Goal: Transaction & Acquisition: Download file/media

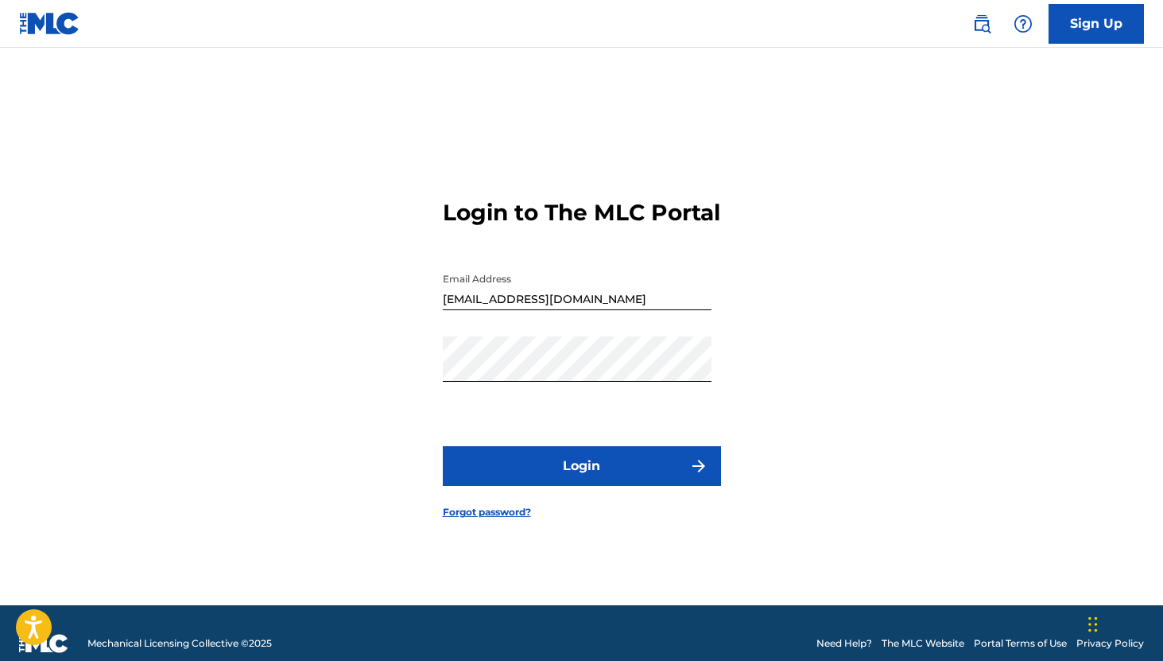
click at [541, 483] on button "Login" at bounding box center [582, 466] width 278 height 40
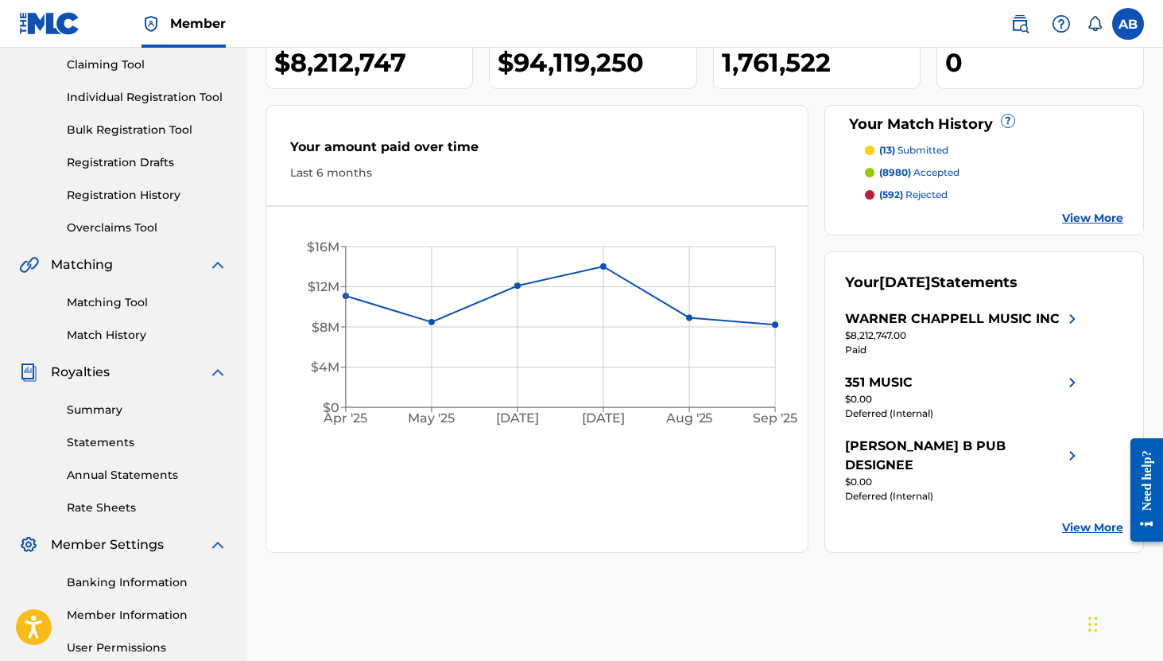
scroll to position [170, 0]
click at [89, 509] on link "Rate Sheets" at bounding box center [147, 506] width 161 height 17
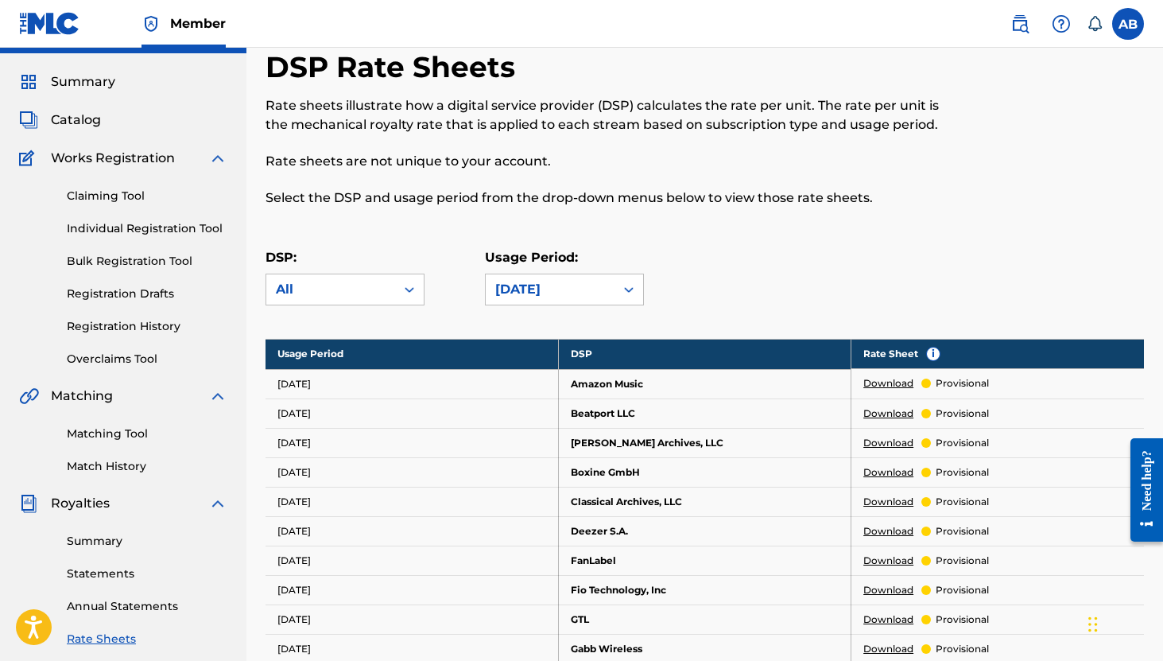
scroll to position [48, 0]
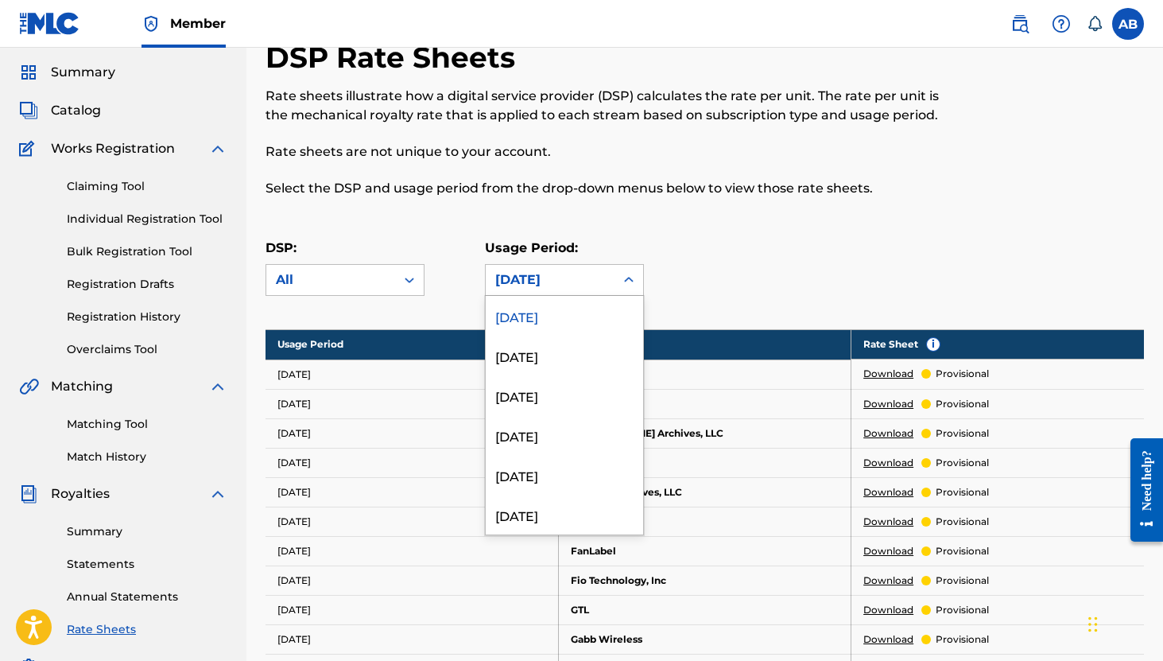
click at [556, 286] on div "[DATE]" at bounding box center [550, 279] width 110 height 19
click at [557, 351] on div "[DATE]" at bounding box center [564, 355] width 157 height 40
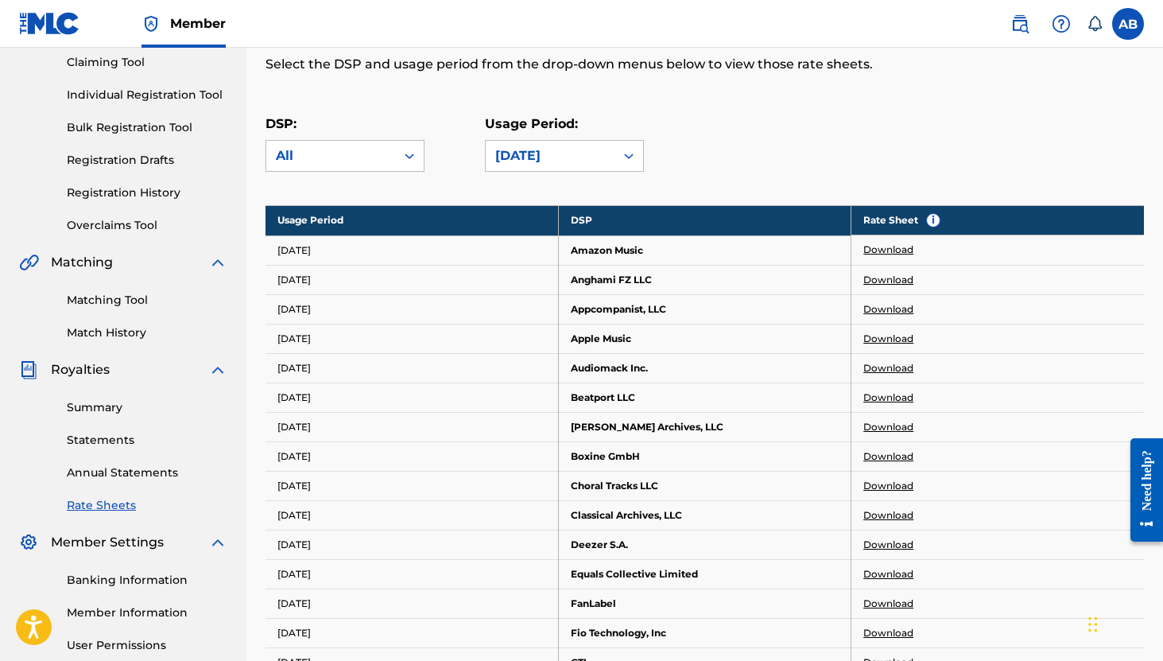
scroll to position [178, 0]
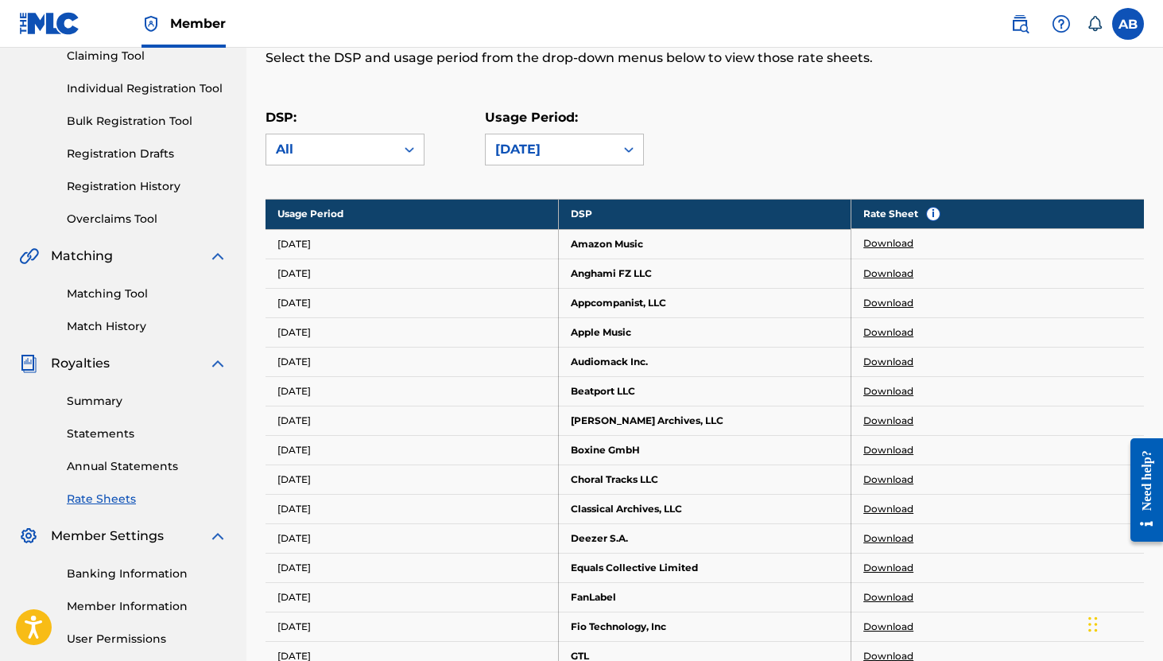
click at [879, 242] on link "Download" at bounding box center [888, 243] width 50 height 14
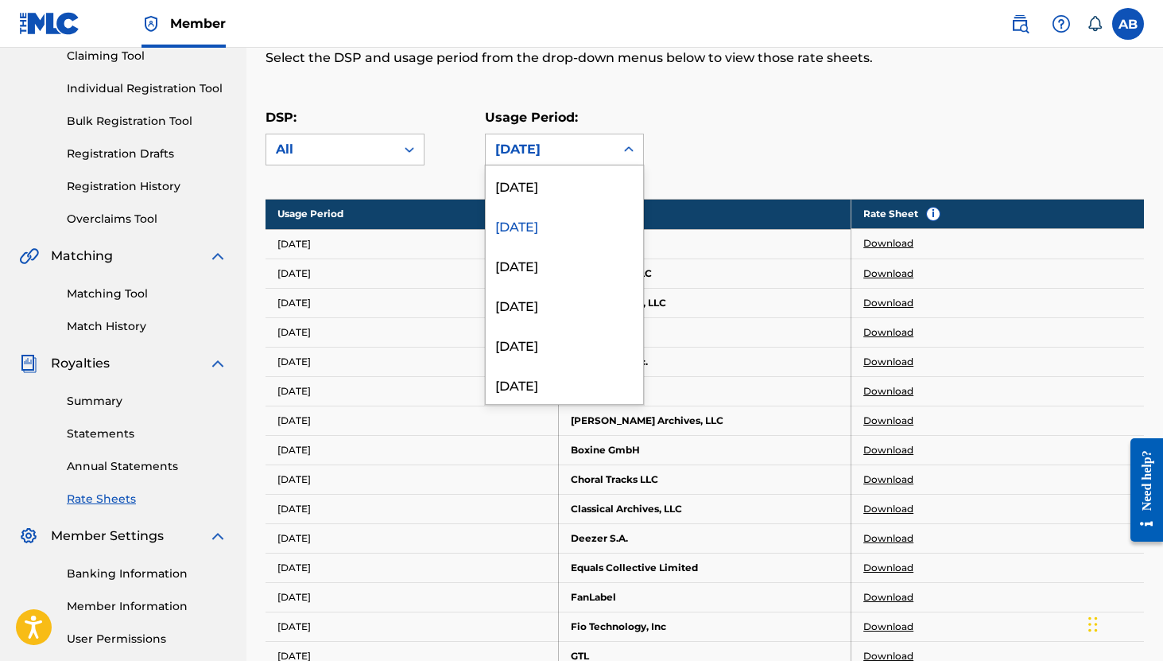
click at [592, 154] on div "[DATE]" at bounding box center [550, 149] width 110 height 19
click at [582, 186] on div "[DATE]" at bounding box center [564, 185] width 157 height 40
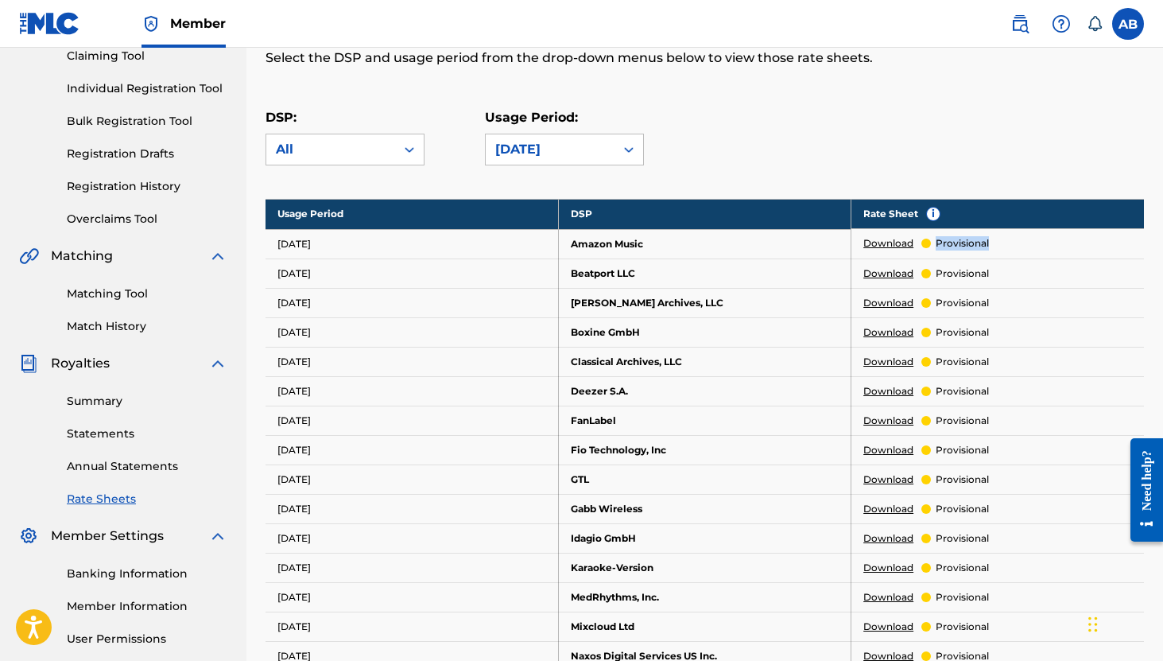
drag, startPoint x: 1006, startPoint y: 241, endPoint x: 931, endPoint y: 242, distance: 74.7
click at [931, 242] on td "Download provisional" at bounding box center [997, 243] width 293 height 29
click at [603, 145] on div "[DATE]" at bounding box center [550, 149] width 110 height 19
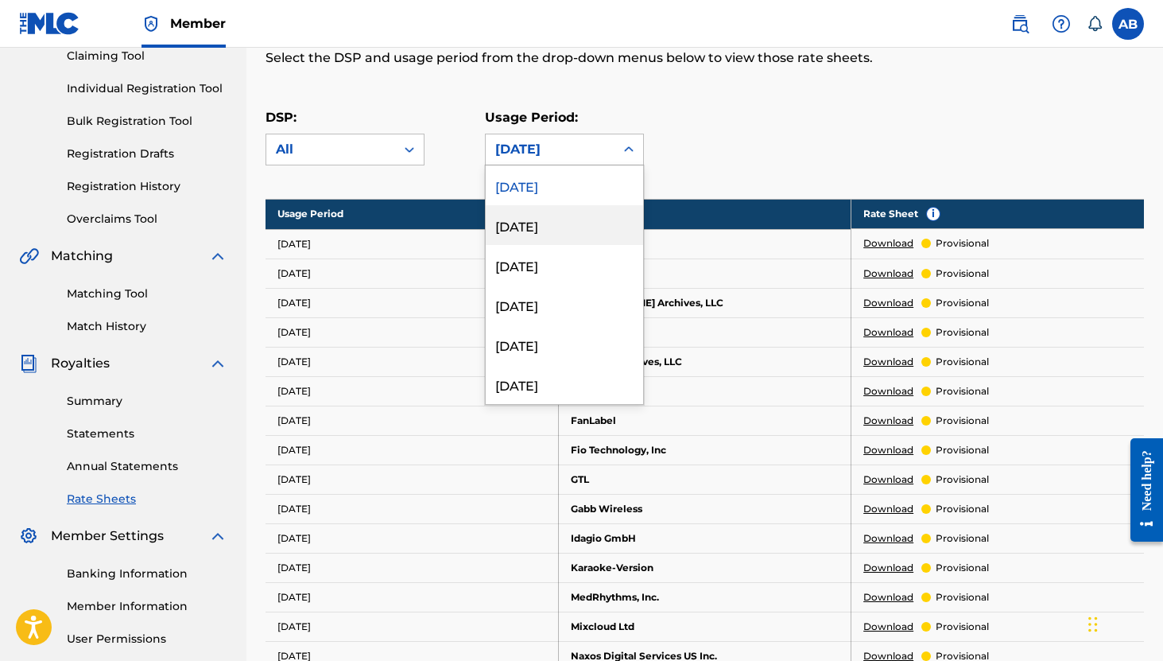
click at [588, 228] on div "[DATE]" at bounding box center [564, 225] width 157 height 40
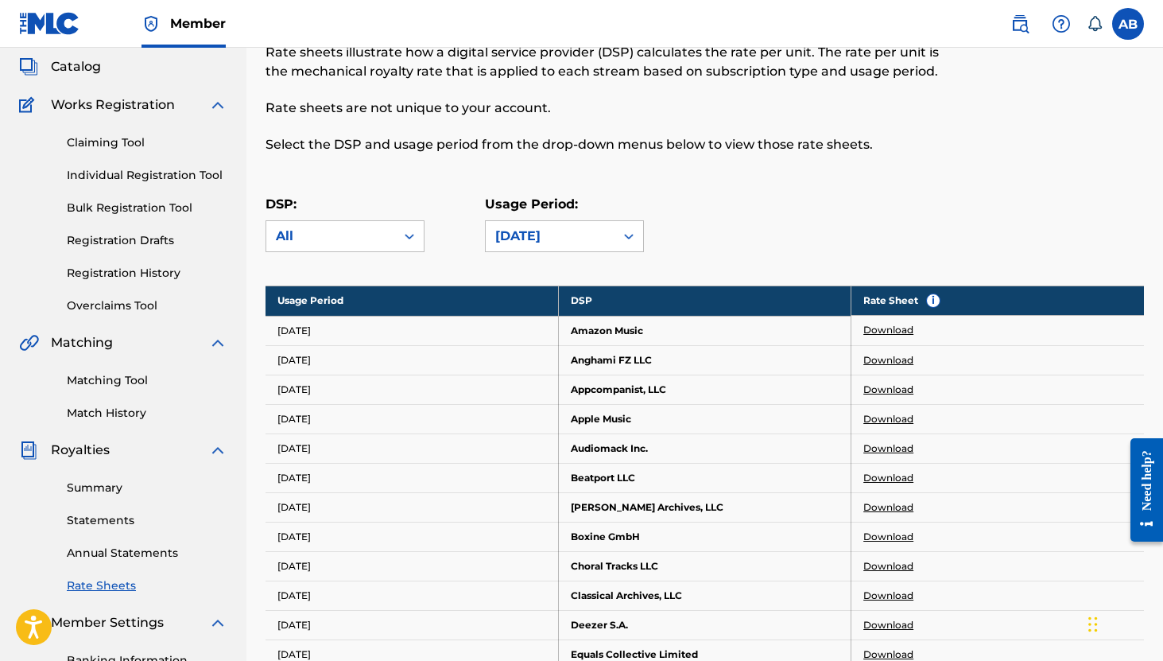
scroll to position [107, 0]
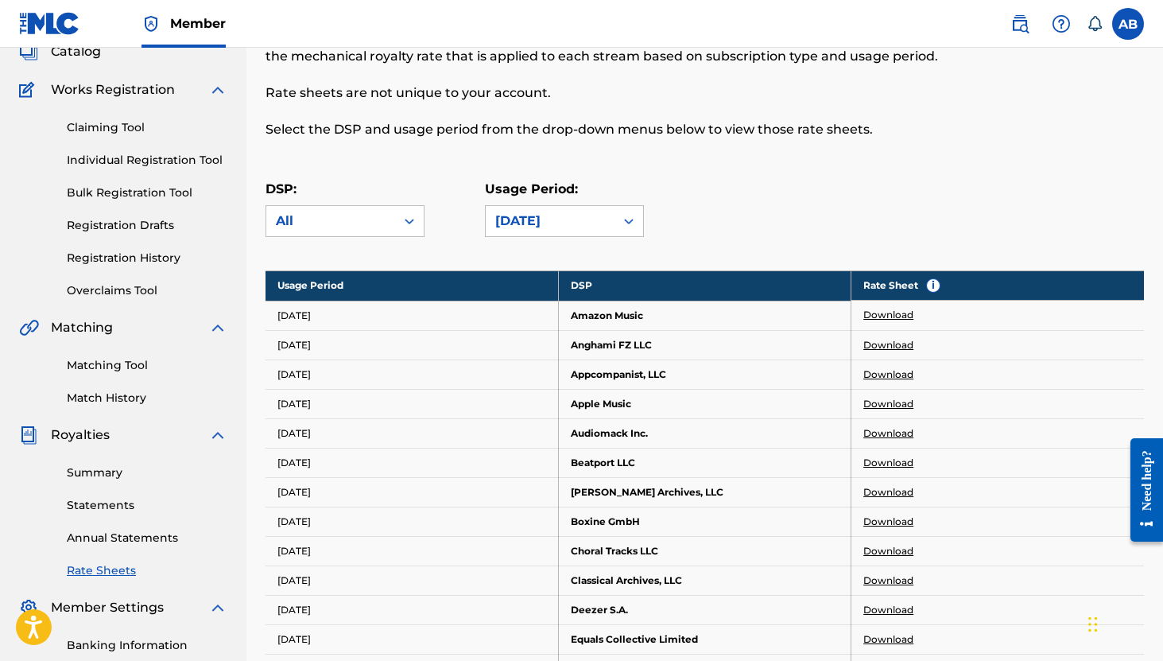
click at [101, 478] on link "Summary" at bounding box center [147, 472] width 161 height 17
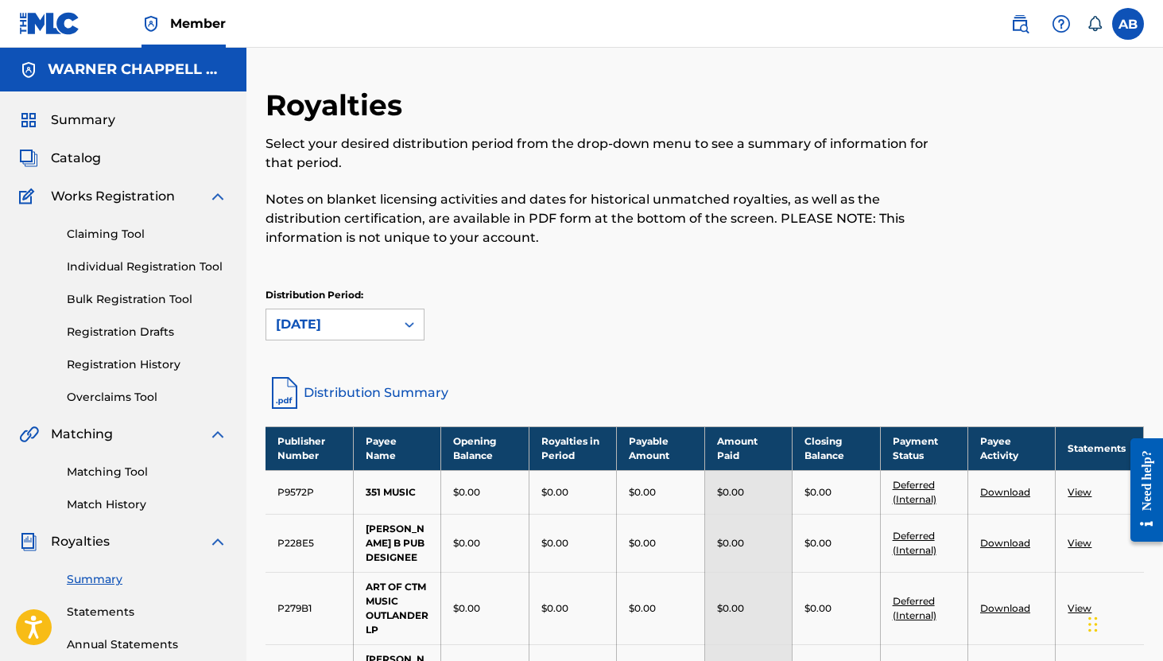
click at [126, 114] on div "Summary" at bounding box center [123, 119] width 208 height 19
click at [90, 119] on span "Summary" at bounding box center [83, 119] width 64 height 19
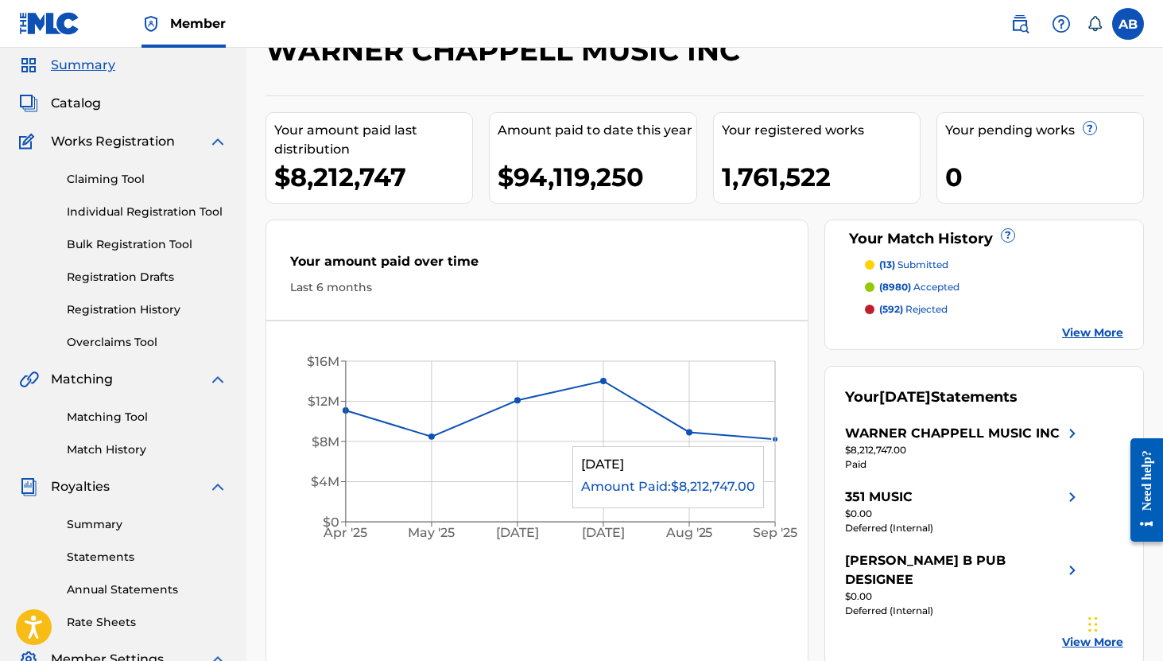
scroll to position [57, 0]
